Goal: Task Accomplishment & Management: Use online tool/utility

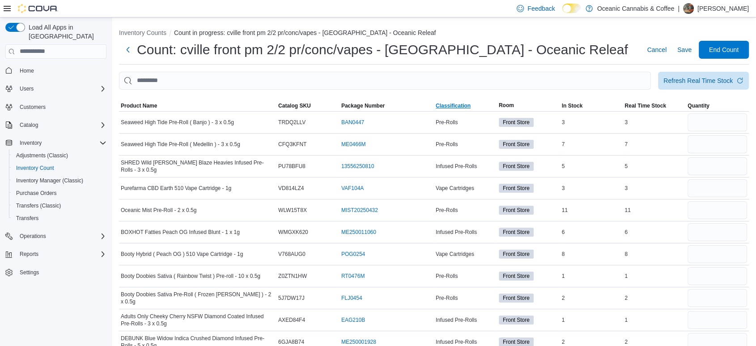
click at [440, 105] on span "Classification" at bounding box center [453, 105] width 35 height 7
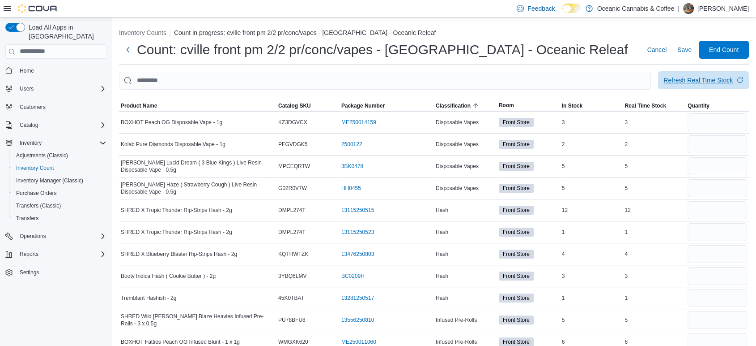
click at [710, 79] on div "Refresh Real Time Stock" at bounding box center [698, 80] width 69 height 9
click at [712, 121] on input "number" at bounding box center [718, 122] width 60 height 18
type input "*"
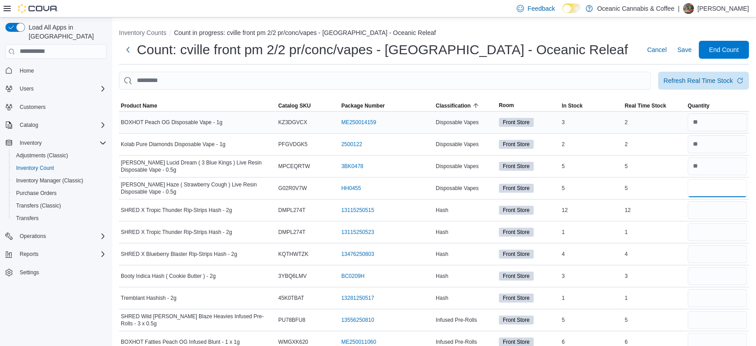
type input "*"
type input "**"
type input "*"
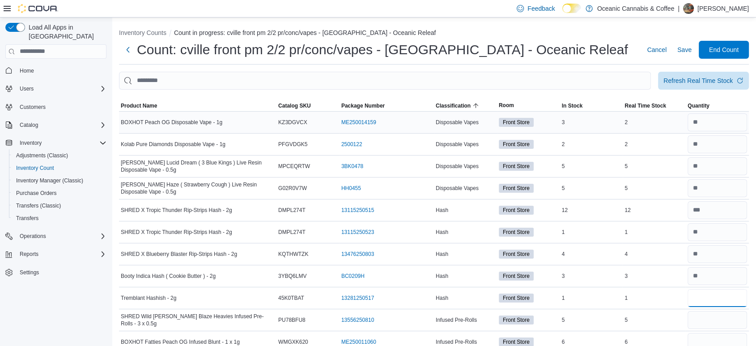
type input "*"
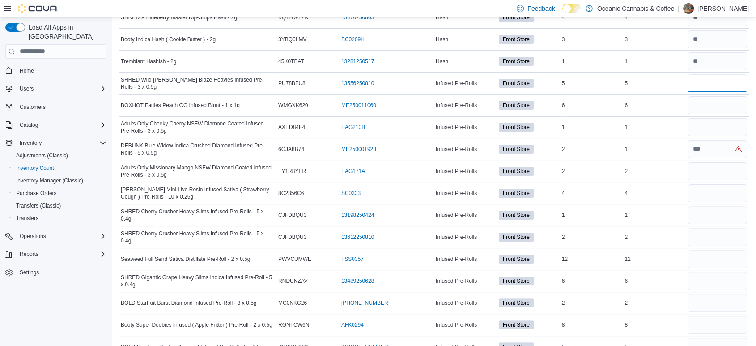
scroll to position [248, 0]
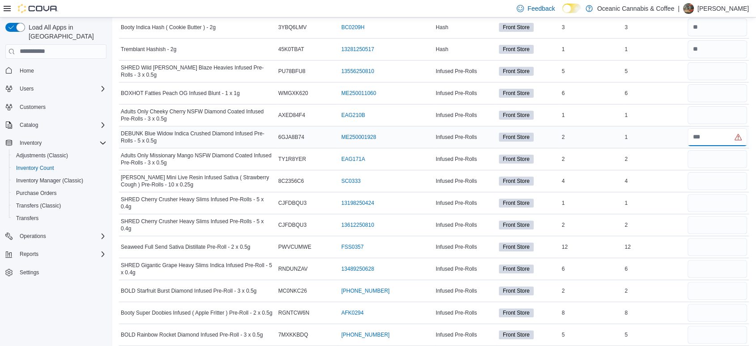
click at [738, 142] on input "number" at bounding box center [718, 137] width 60 height 18
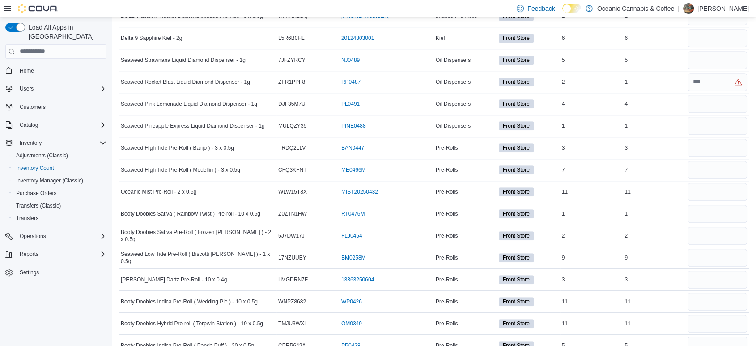
scroll to position [597, 0]
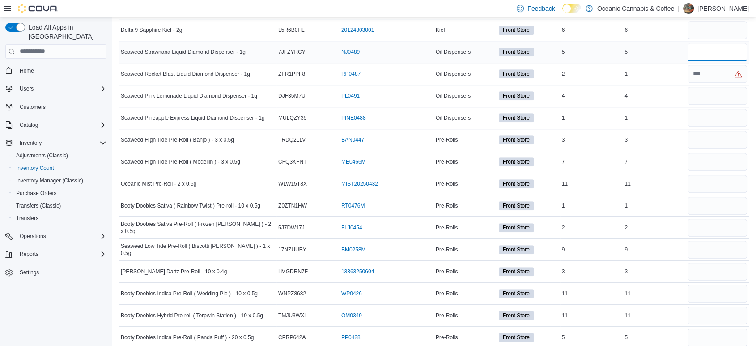
click at [723, 50] on input "number" at bounding box center [718, 52] width 60 height 18
type input "*"
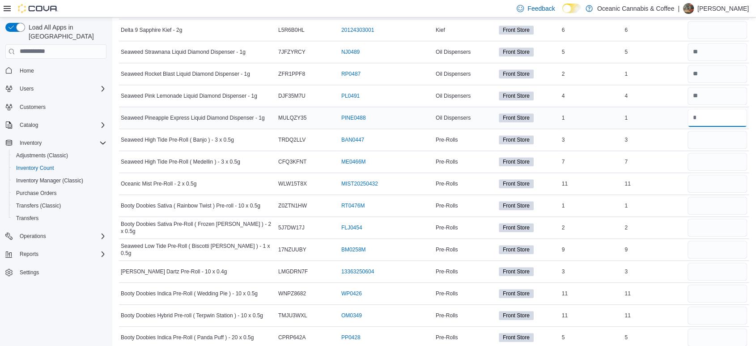
click at [720, 117] on input "number" at bounding box center [718, 118] width 60 height 18
type input "*"
click at [584, 178] on div "11" at bounding box center [591, 183] width 63 height 11
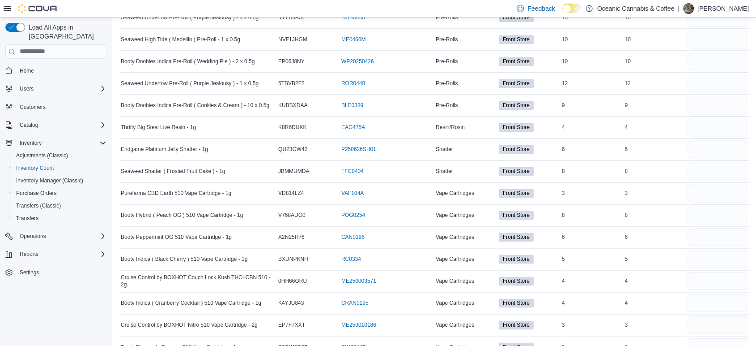
scroll to position [1353, 0]
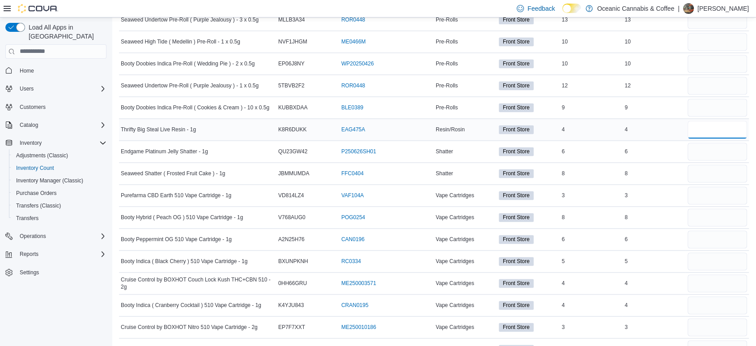
click at [713, 128] on input "number" at bounding box center [718, 129] width 60 height 18
type input "*"
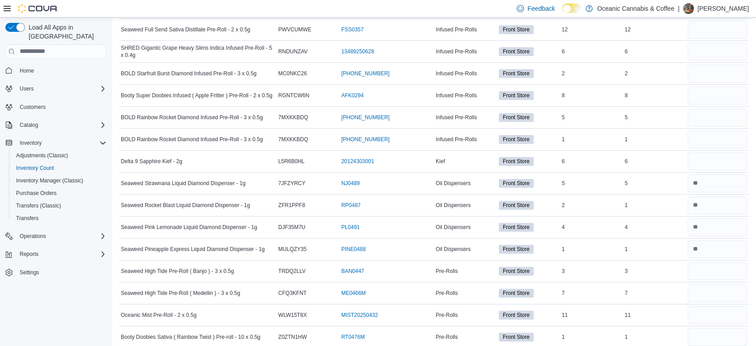
scroll to position [468, 0]
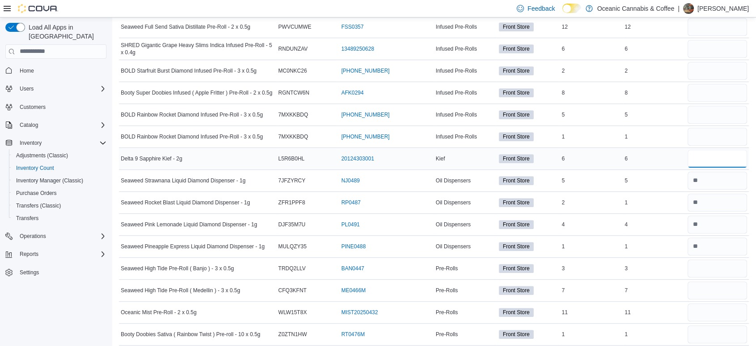
click at [721, 155] on input "number" at bounding box center [718, 158] width 60 height 18
type input "*"
click at [676, 131] on div "1" at bounding box center [654, 136] width 63 height 11
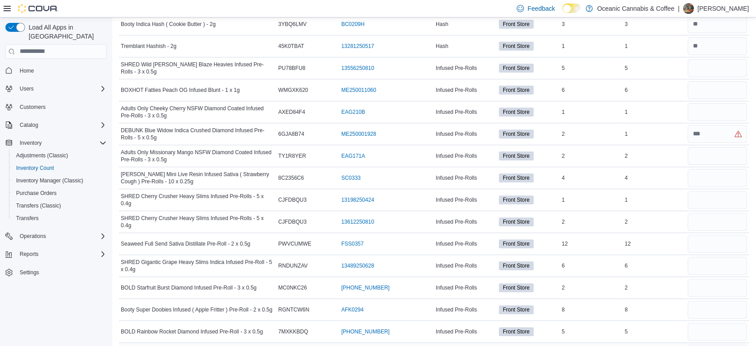
scroll to position [249, 0]
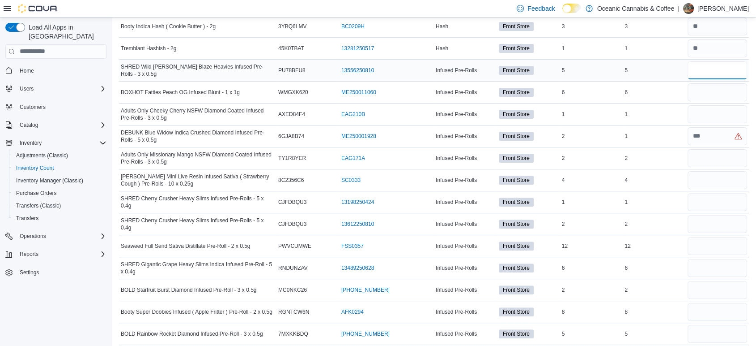
click at [737, 72] on input "number" at bounding box center [718, 70] width 60 height 18
type input "*"
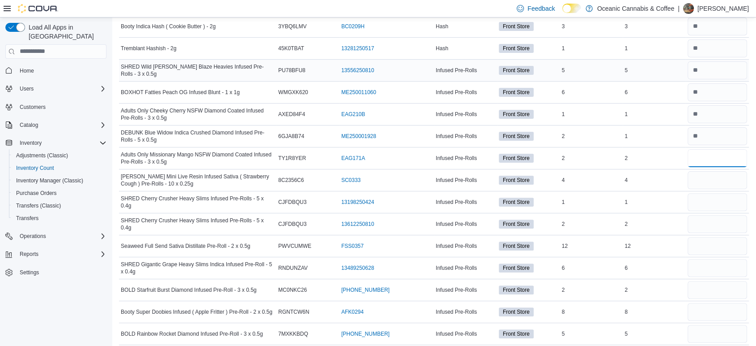
type input "*"
click at [682, 94] on div "6" at bounding box center [654, 92] width 63 height 11
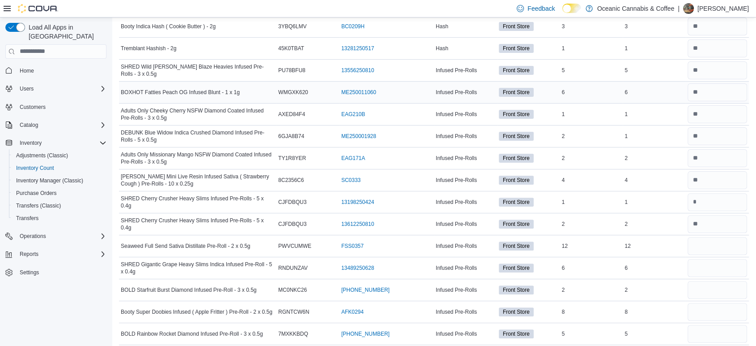
click at [682, 94] on div "6" at bounding box center [654, 92] width 63 height 11
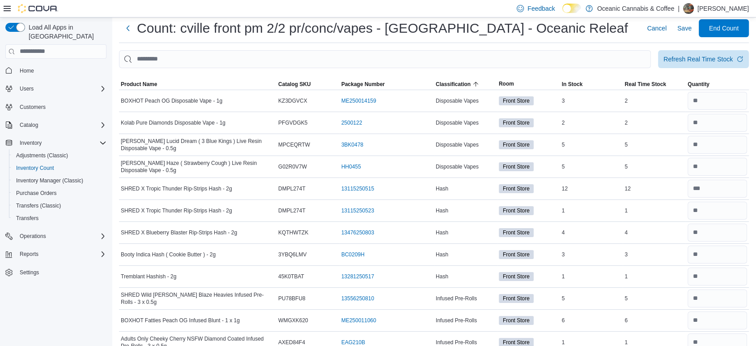
scroll to position [0, 0]
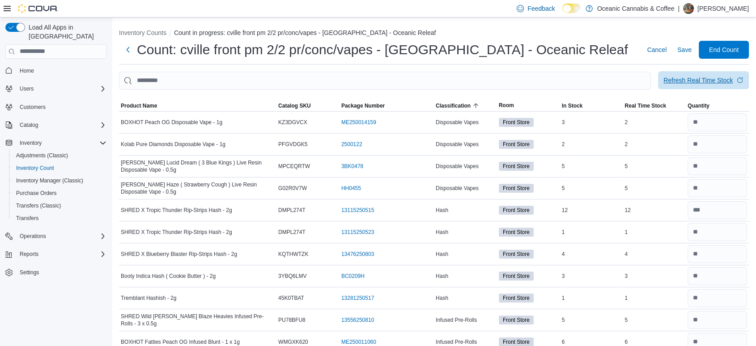
click at [691, 77] on div "Refresh Real Time Stock" at bounding box center [698, 80] width 69 height 9
click at [658, 166] on div "5" at bounding box center [654, 166] width 63 height 11
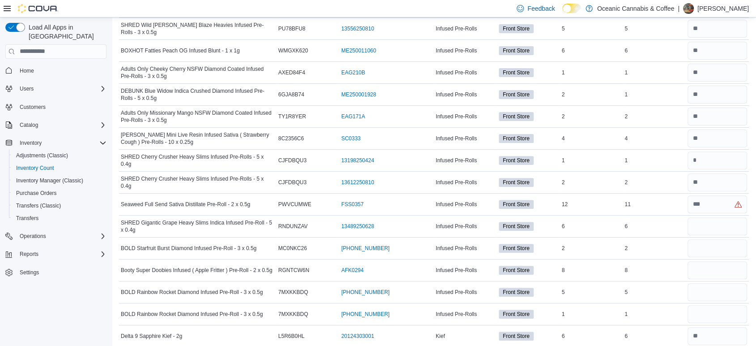
scroll to position [318, 0]
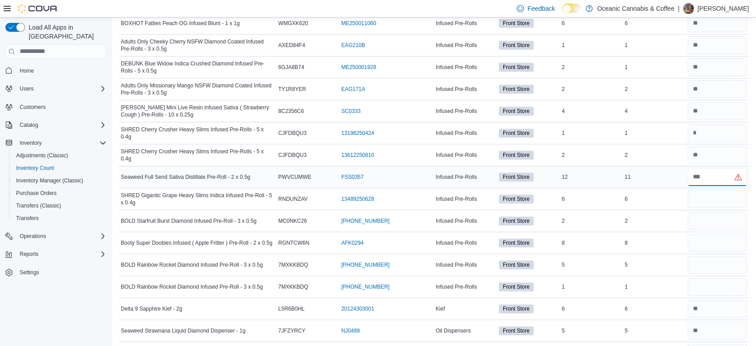
click at [737, 184] on input "number" at bounding box center [718, 177] width 60 height 18
type input "**"
type input "*"
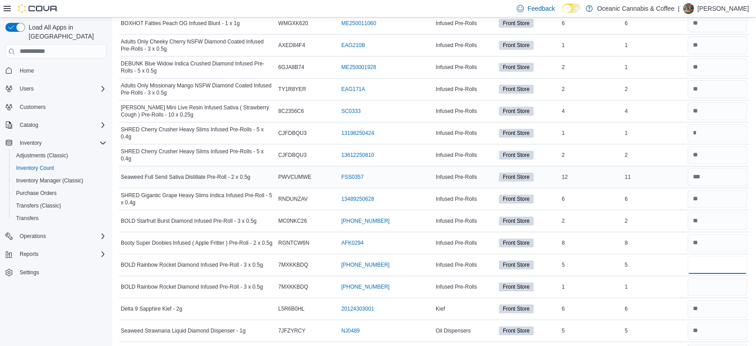
type input "*"
click at [680, 181] on td "Real Time Stock 11" at bounding box center [654, 177] width 63 height 22
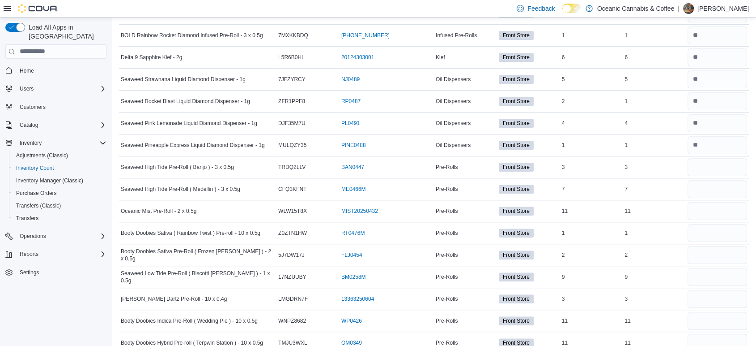
scroll to position [580, 0]
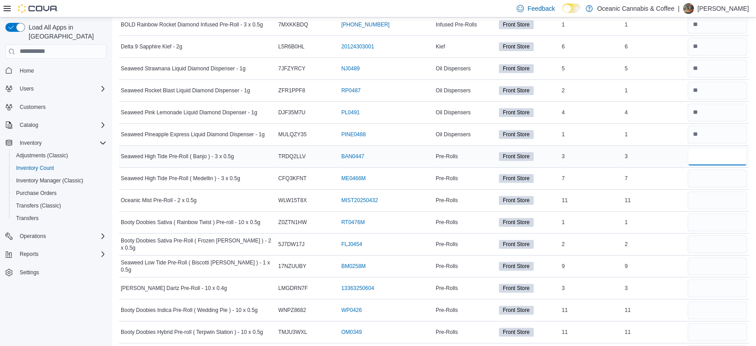
click at [723, 152] on input "number" at bounding box center [718, 156] width 60 height 18
type input "*"
click at [630, 116] on td "Real Time Stock 4" at bounding box center [654, 112] width 63 height 22
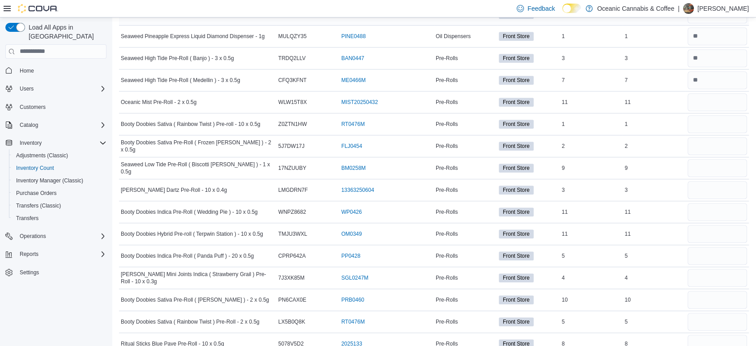
scroll to position [676, 0]
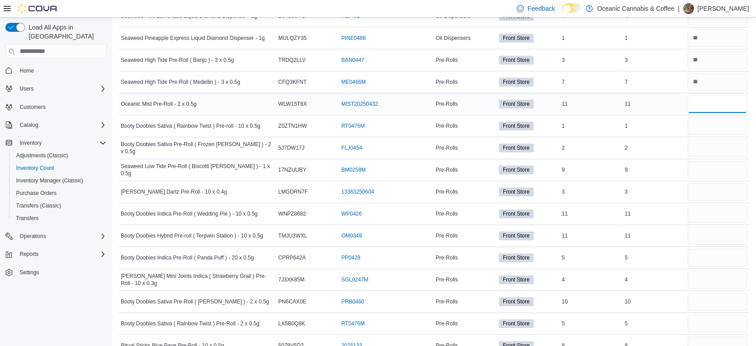
click at [725, 98] on input "number" at bounding box center [718, 104] width 60 height 18
type input "**"
type input "*"
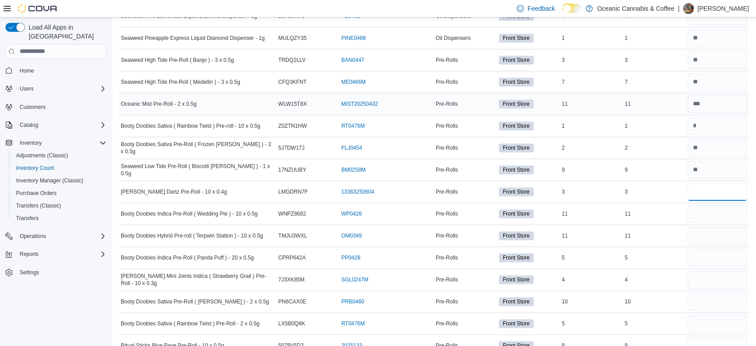
type input "*"
type input "**"
type input "*"
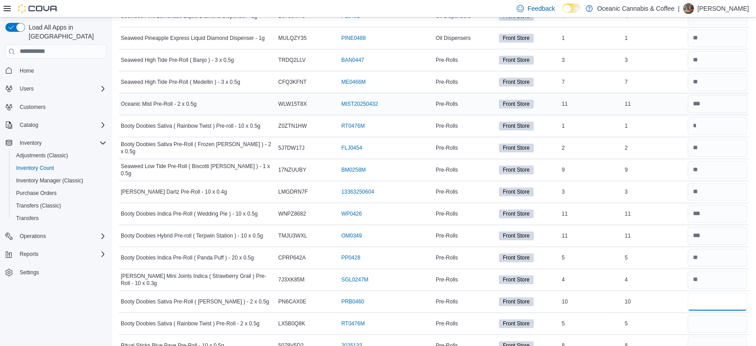
type input "**"
type input "*"
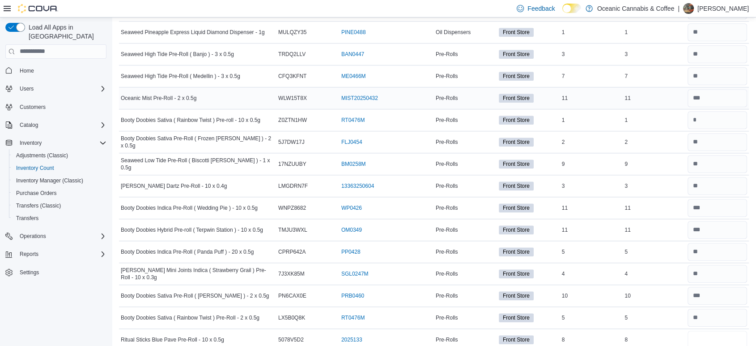
type input "*"
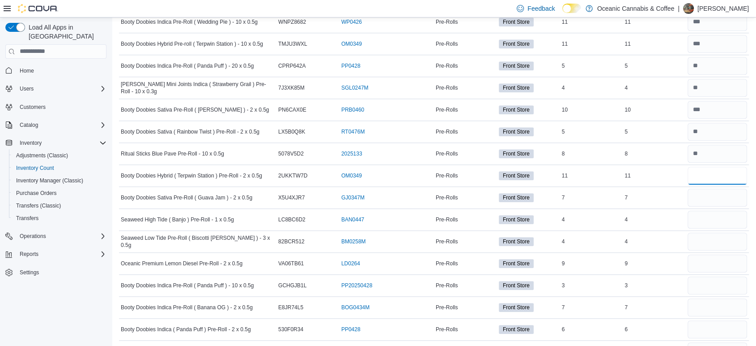
type input "**"
type input "*"
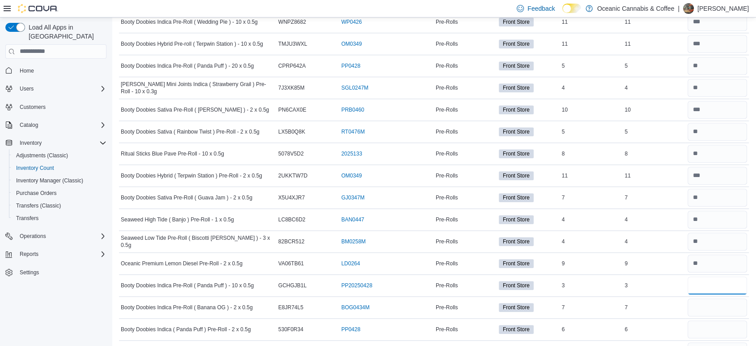
type input "*"
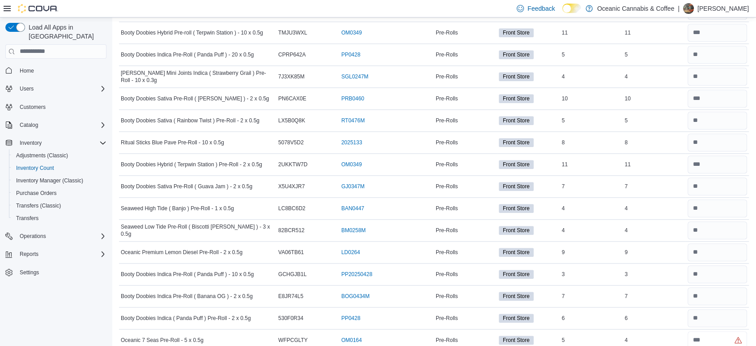
type input "*"
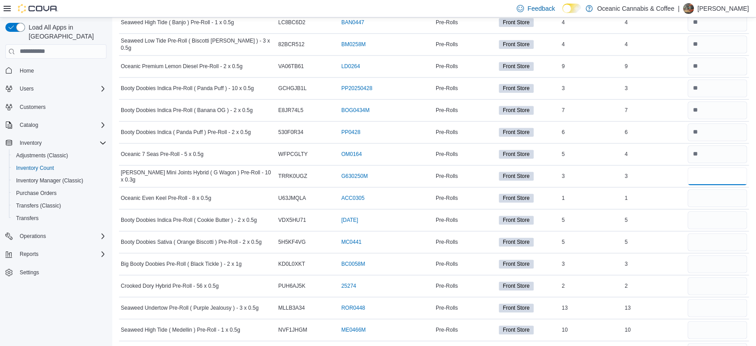
type input "*"
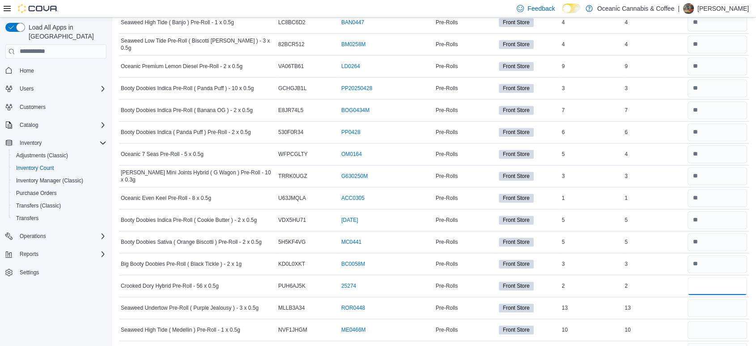
type input "*"
type input "**"
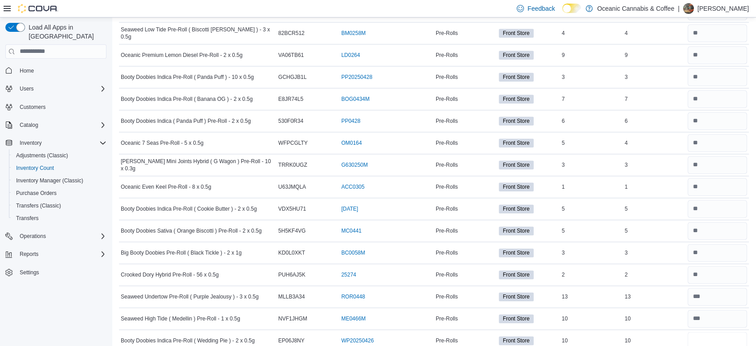
type input "**"
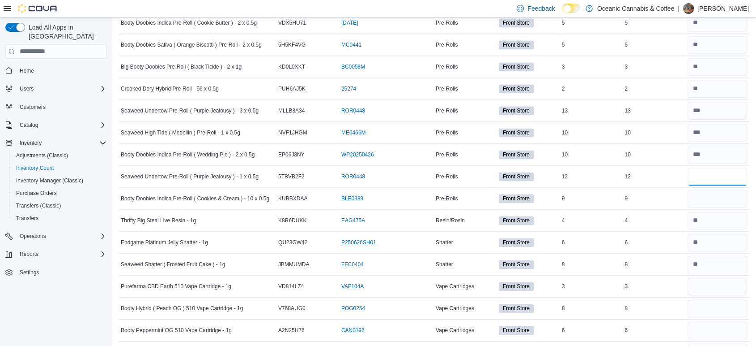
type input "**"
type input "*"
click at [733, 286] on input "number" at bounding box center [718, 286] width 60 height 18
type input "*"
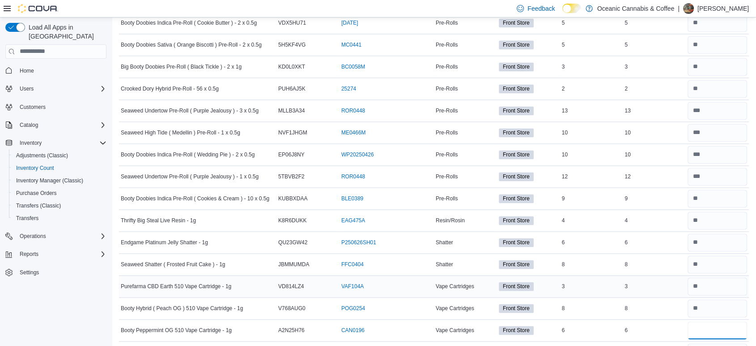
type input "*"
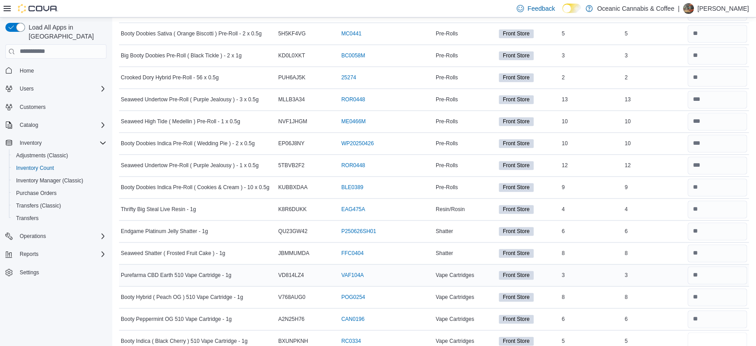
type input "*"
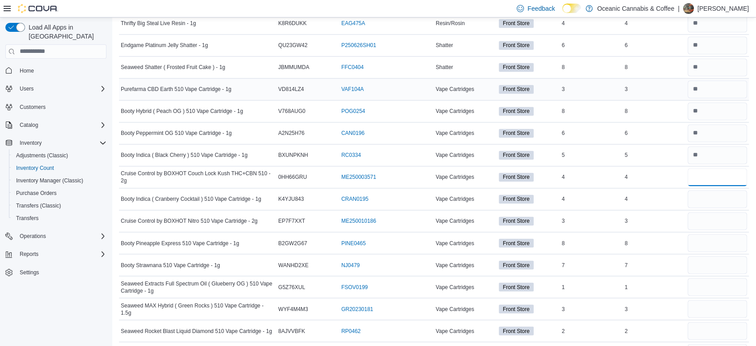
type input "*"
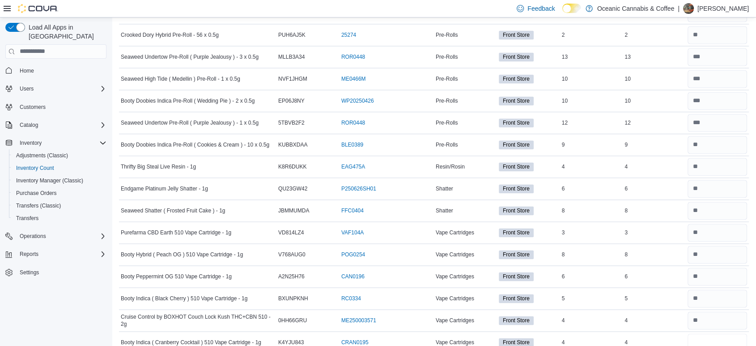
scroll to position [1479, 0]
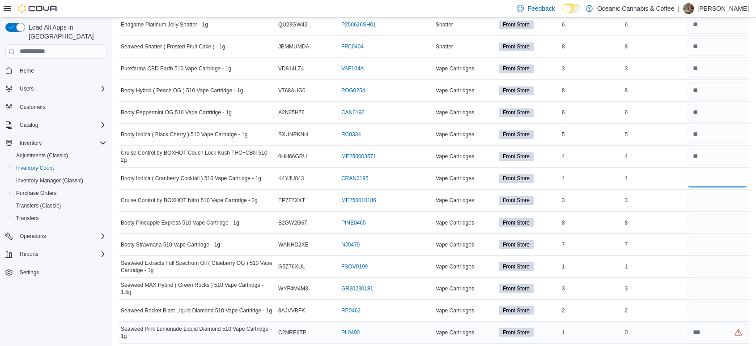
type input "*"
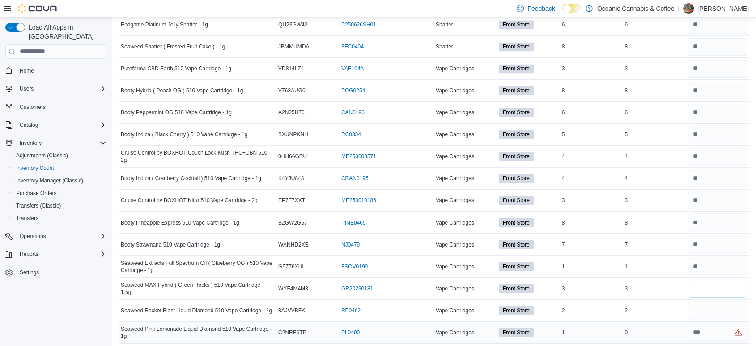
type input "*"
click at [717, 332] on input "number" at bounding box center [718, 332] width 60 height 18
type input "*"
click at [676, 299] on td "Real Time Stock 2" at bounding box center [654, 310] width 63 height 22
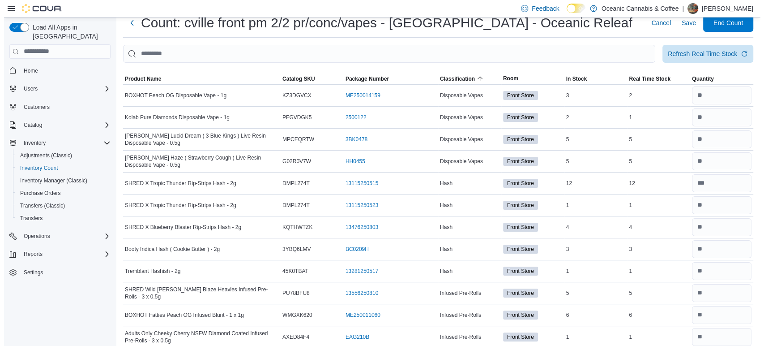
scroll to position [0, 0]
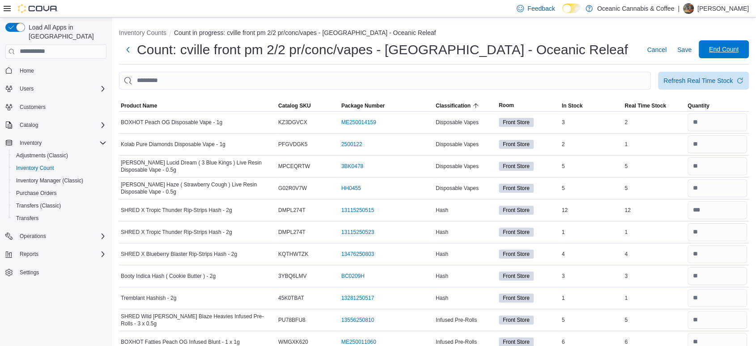
click at [737, 52] on span "End Count" at bounding box center [724, 49] width 30 height 9
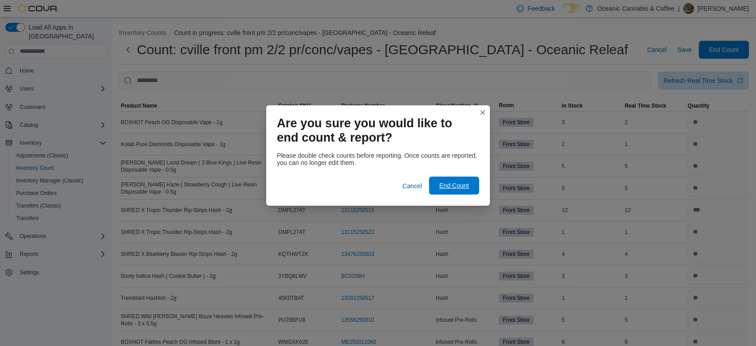
click at [471, 192] on span "End Count" at bounding box center [454, 185] width 39 height 18
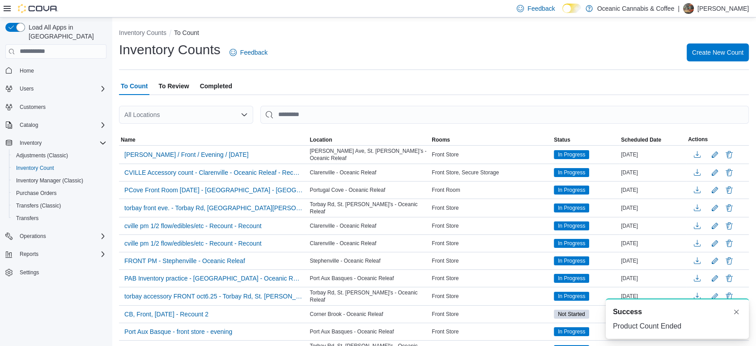
click at [178, 86] on span "To Review" at bounding box center [173, 86] width 30 height 18
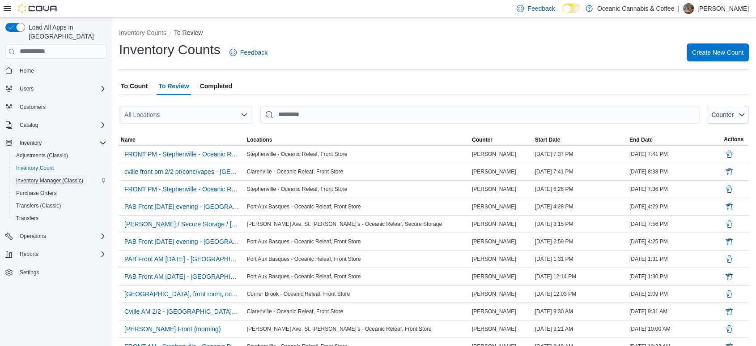
click at [74, 177] on span "Inventory Manager (Classic)" at bounding box center [49, 180] width 67 height 7
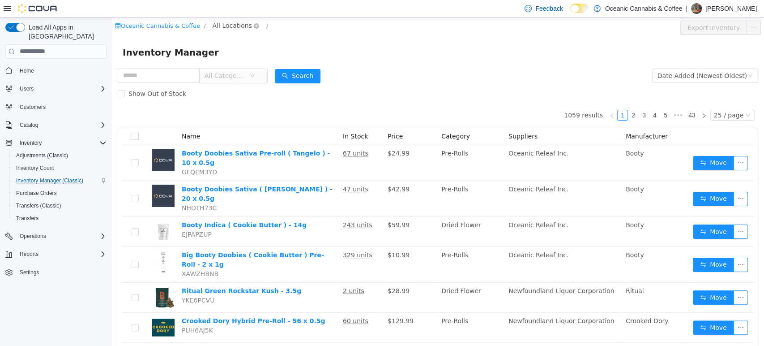
click at [213, 24] on span "All Locations" at bounding box center [232, 25] width 39 height 10
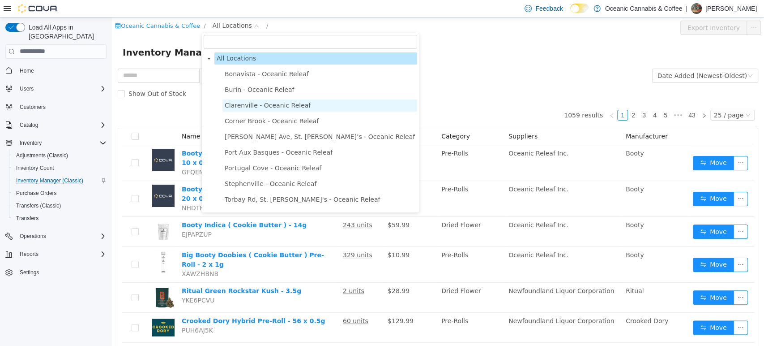
click at [232, 105] on span "Clarenville - Oceanic Releaf" at bounding box center [268, 104] width 86 height 7
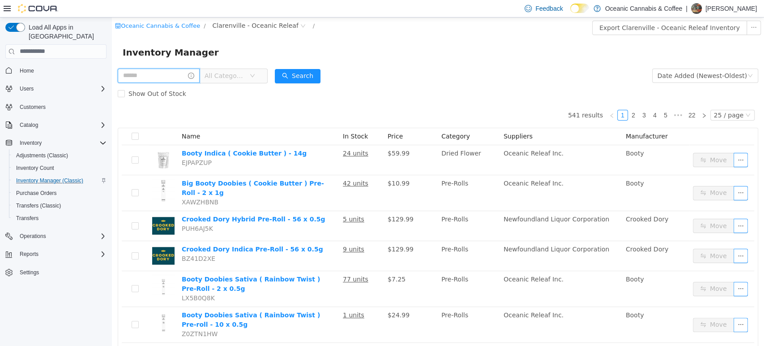
click at [164, 74] on input "text" at bounding box center [159, 75] width 82 height 14
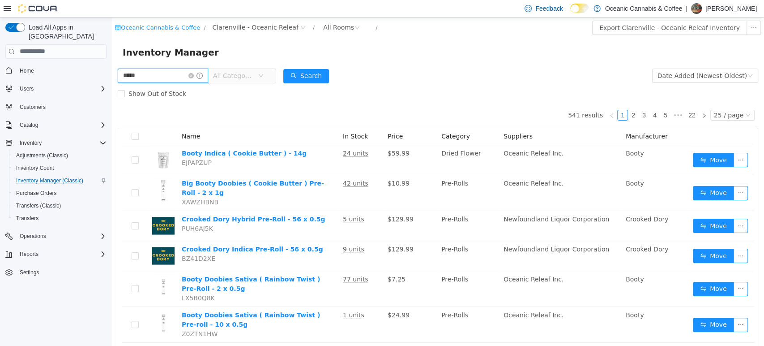
type input "*****"
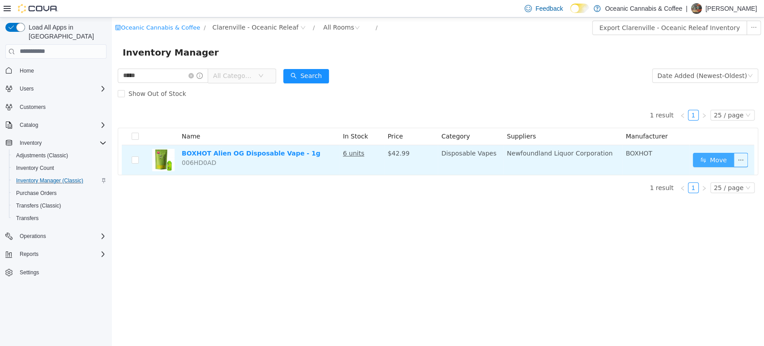
click at [718, 154] on button "Move" at bounding box center [713, 159] width 41 height 14
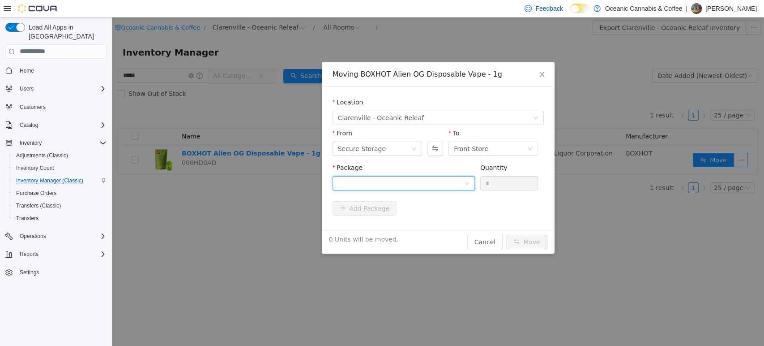
click at [398, 183] on div at bounding box center [401, 182] width 126 height 13
click at [382, 217] on li "ME250014154 Quantity : 6 Units" at bounding box center [403, 220] width 142 height 24
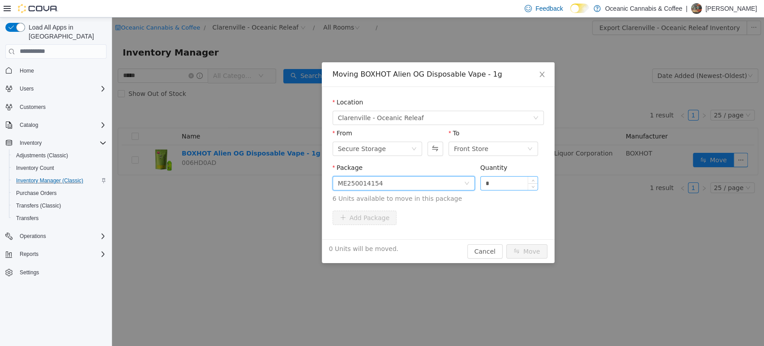
click at [517, 176] on input "*" at bounding box center [509, 182] width 57 height 13
type input "**"
click at [506, 243] on button "Move" at bounding box center [526, 250] width 41 height 14
